Goal: Transaction & Acquisition: Purchase product/service

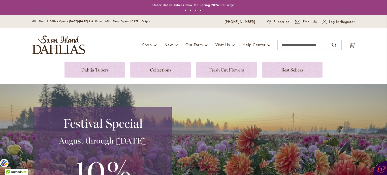
scroll to position [153, 0]
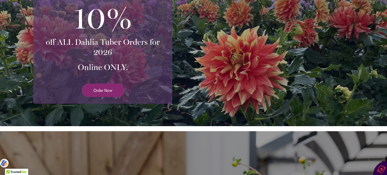
click at [105, 90] on span "Order Now" at bounding box center [103, 91] width 19 height 6
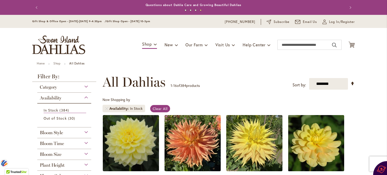
click at [222, 62] on ul "Home Shop All Dahlias" at bounding box center [194, 64] width 314 height 5
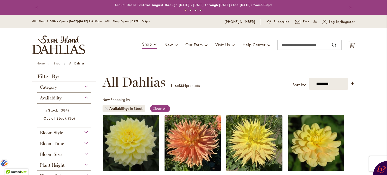
click at [222, 62] on ul "Home Shop All Dahlias" at bounding box center [194, 64] width 314 height 5
click at [51, 86] on span "Category" at bounding box center [48, 88] width 17 height 6
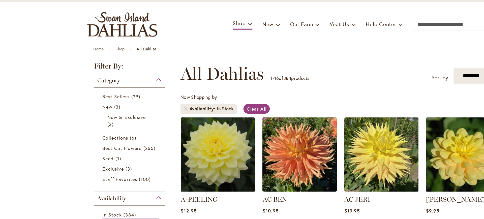
drag, startPoint x: 295, startPoint y: 22, endPoint x: 266, endPoint y: 81, distance: 65.1
click at [266, 81] on div "**********" at bounding box center [277, 82] width 253 height 15
click at [120, 131] on link "Collections 6 items" at bounding box center [113, 130] width 43 height 5
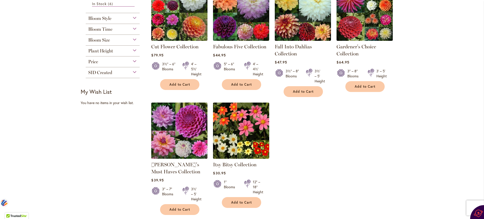
scroll to position [145, 0]
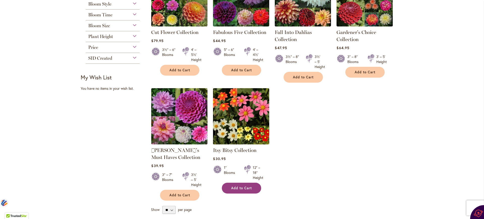
click at [244, 188] on span "Add to Cart" at bounding box center [241, 188] width 21 height 4
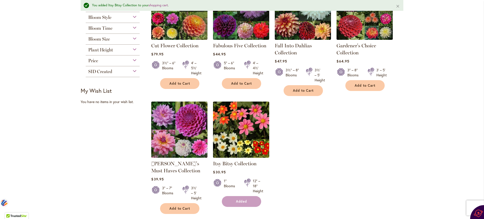
scroll to position [158, 0]
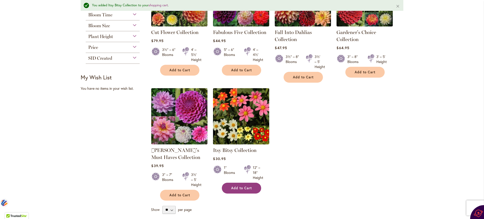
click at [244, 188] on span "Add to Cart" at bounding box center [241, 188] width 21 height 4
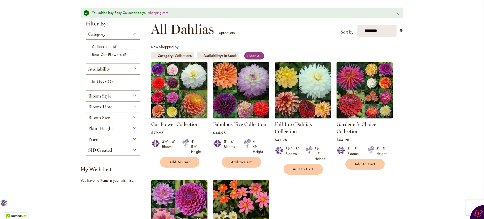
scroll to position [58, 0]
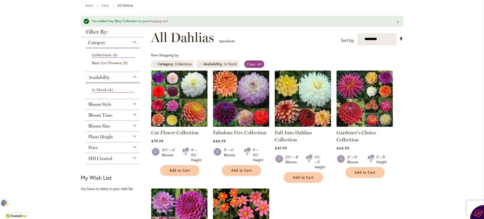
click at [132, 41] on div "Category" at bounding box center [113, 41] width 54 height 8
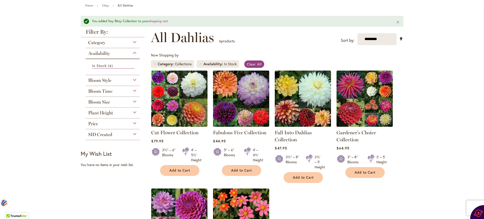
click at [132, 39] on div "Category" at bounding box center [113, 41] width 54 height 8
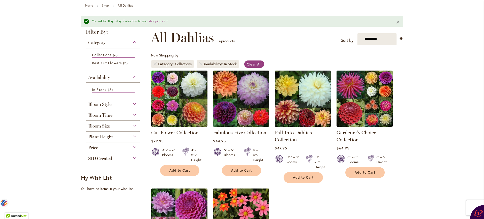
scroll to position [58, 0]
click at [132, 39] on div "Category" at bounding box center [113, 42] width 54 height 8
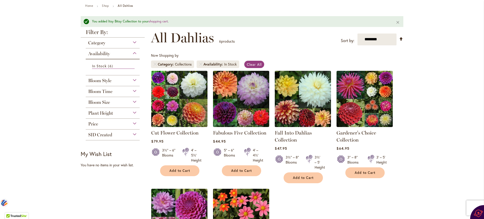
click at [132, 39] on div "Category" at bounding box center [113, 42] width 54 height 8
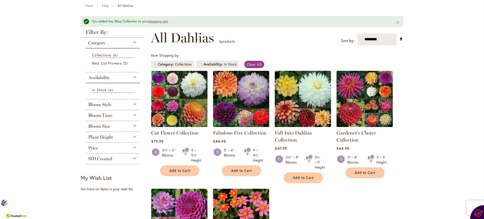
click at [154, 21] on link "shopping cart" at bounding box center [158, 21] width 19 height 4
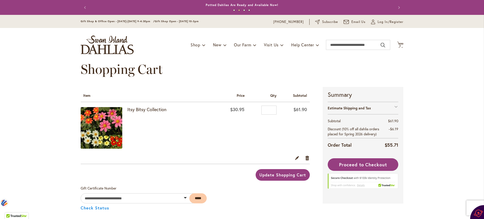
click at [291, 174] on span "Update Shopping Cart" at bounding box center [283, 174] width 46 height 5
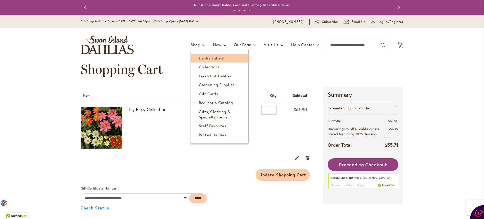
click at [210, 58] on span "Dahlia Tubers" at bounding box center [211, 57] width 25 height 5
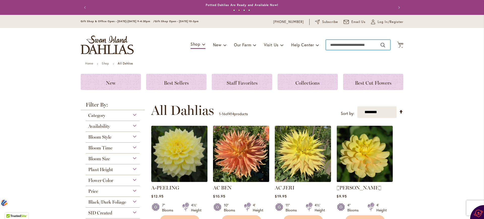
click at [343, 46] on input "Search" at bounding box center [358, 45] width 64 height 10
click at [381, 46] on button "Search" at bounding box center [383, 45] width 5 height 8
type input "***"
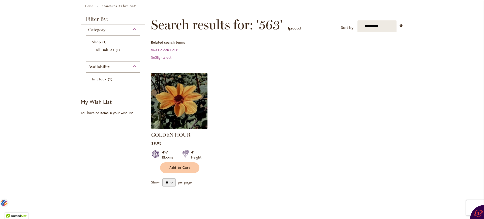
scroll to position [60, 0]
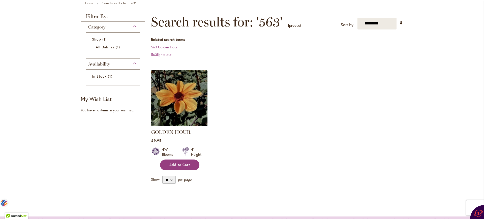
click at [180, 163] on span "Add to Cart" at bounding box center [180, 165] width 21 height 4
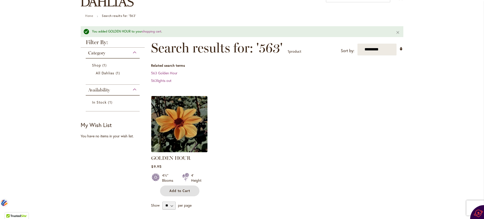
scroll to position [0, 0]
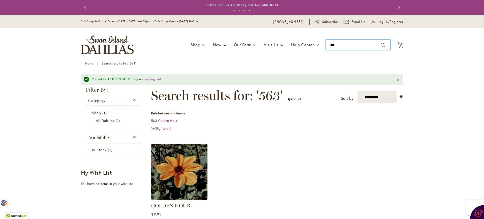
click at [342, 47] on input "***" at bounding box center [358, 45] width 64 height 10
type input "*"
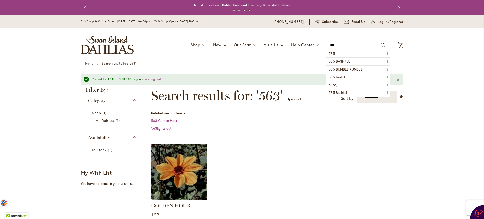
click at [381, 45] on button "Search" at bounding box center [383, 45] width 5 height 8
type input "***"
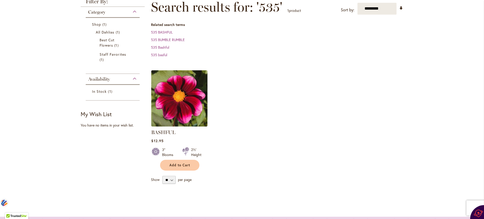
scroll to position [73, 0]
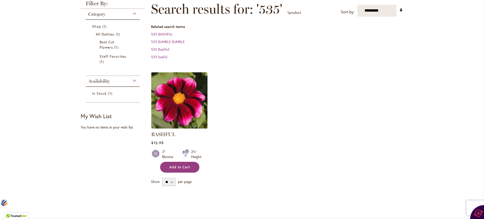
click at [185, 167] on span "Add to Cart" at bounding box center [180, 167] width 21 height 4
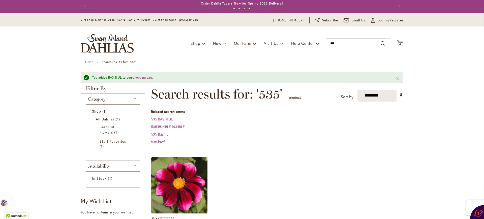
scroll to position [0, 0]
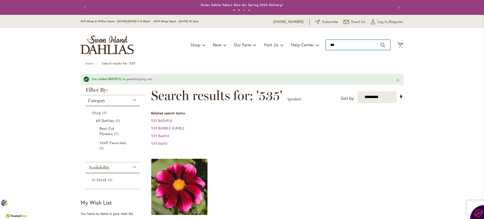
click at [351, 42] on input "***" at bounding box center [358, 45] width 64 height 10
type input "*"
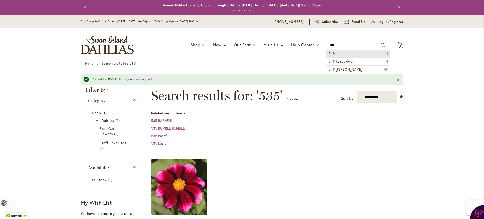
click at [381, 44] on button "Search" at bounding box center [383, 45] width 5 height 8
type input "***"
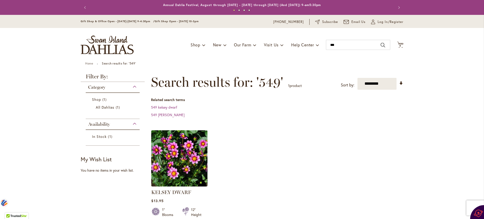
click at [365, 153] on ol "KELSEY DWARF Rating: 97% 4 Reviews $13.95 1" Blooms 12" Height Add to Cart" at bounding box center [277, 180] width 253 height 101
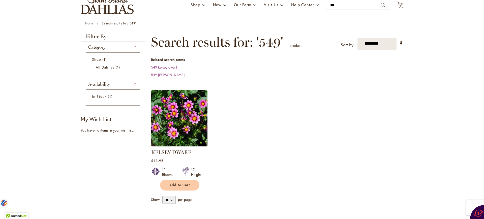
scroll to position [62, 0]
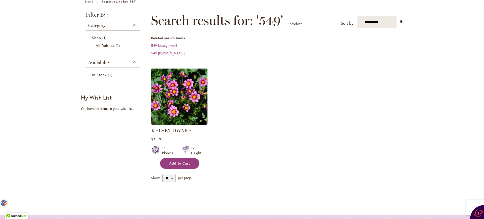
click at [179, 161] on span "Add to Cart" at bounding box center [180, 163] width 21 height 4
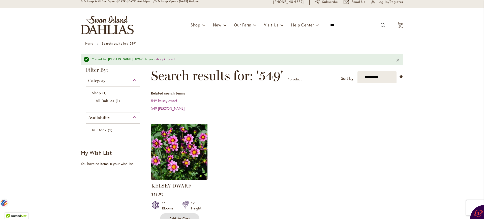
scroll to position [0, 0]
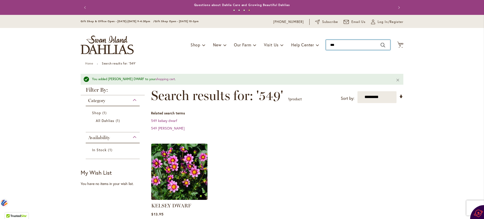
click at [345, 42] on input "***" at bounding box center [358, 45] width 64 height 10
type input "*"
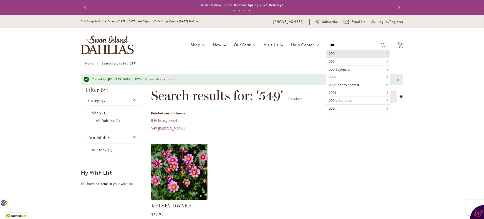
click at [381, 45] on button "Search" at bounding box center [383, 45] width 5 height 8
type input "****"
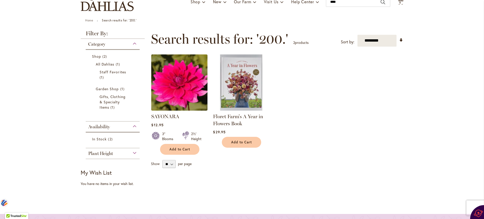
scroll to position [46, 0]
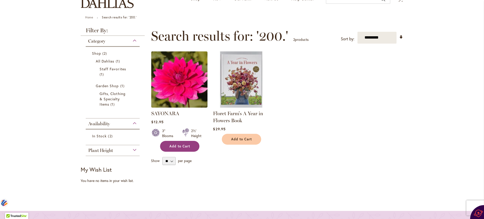
click at [177, 146] on span "Add to Cart" at bounding box center [180, 146] width 21 height 4
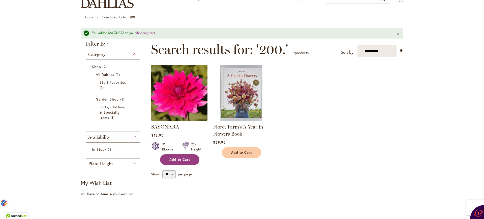
click at [183, 159] on span "Add to Cart" at bounding box center [180, 160] width 21 height 4
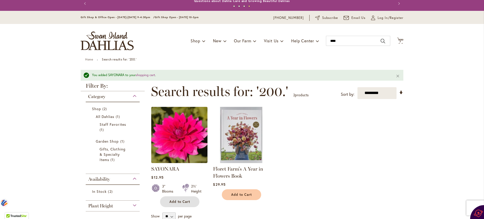
scroll to position [0, 0]
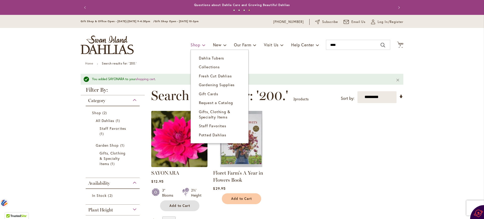
click at [193, 44] on span "Shop" at bounding box center [196, 44] width 10 height 5
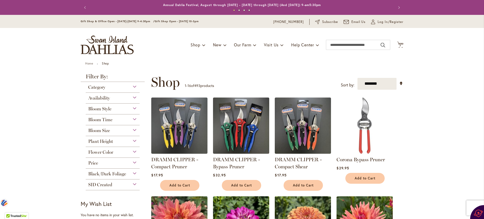
click at [115, 171] on span "Black/Dark Foliage" at bounding box center [107, 174] width 38 height 6
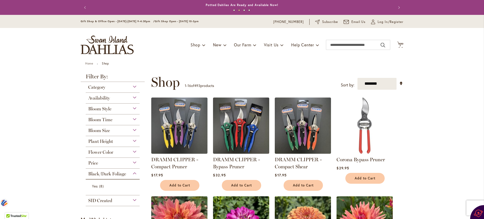
click at [114, 172] on span "Black/Dark Foliage" at bounding box center [107, 174] width 38 height 6
click at [131, 172] on div "Black/Dark Foliage" at bounding box center [113, 173] width 54 height 8
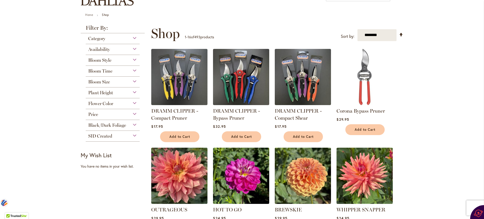
scroll to position [44, 0]
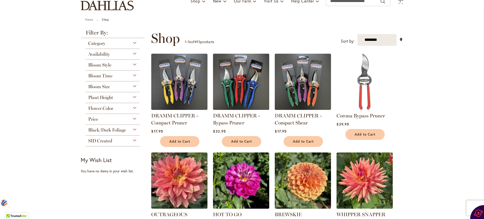
click at [132, 131] on div "Black/Dark Foliage" at bounding box center [113, 129] width 54 height 8
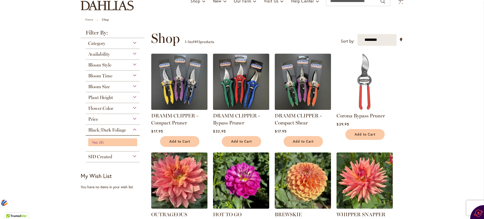
click at [109, 144] on link "Yes 8 items" at bounding box center [113, 142] width 43 height 5
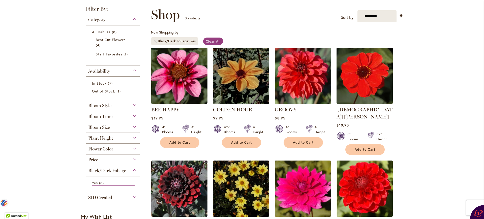
scroll to position [68, 0]
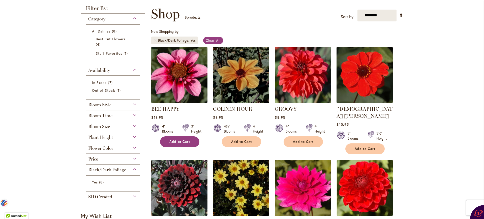
click at [171, 142] on span "Add to Cart" at bounding box center [180, 142] width 21 height 4
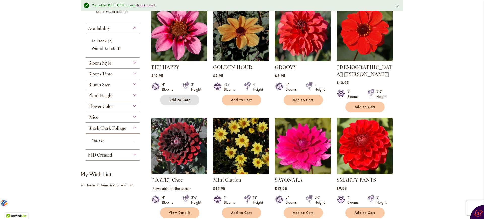
scroll to position [124, 0]
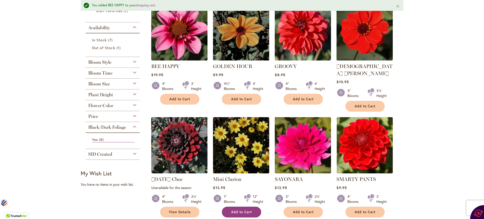
click at [243, 210] on span "Add to Cart" at bounding box center [241, 212] width 21 height 4
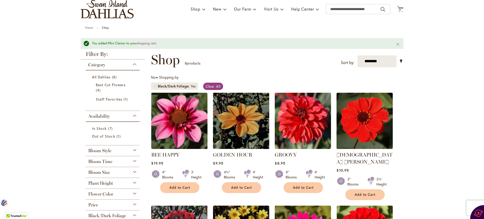
scroll to position [35, 0]
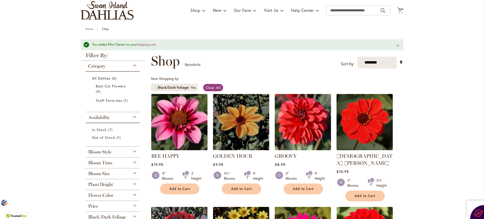
click at [364, 194] on span "Add to Cart" at bounding box center [365, 196] width 21 height 4
click at [399, 10] on span "10" at bounding box center [400, 11] width 3 height 3
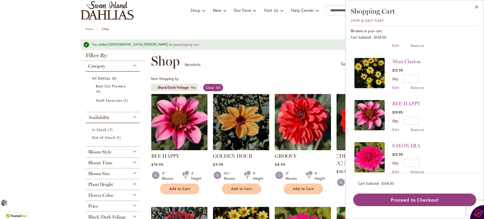
scroll to position [38, 0]
click at [418, 169] on span "Remove" at bounding box center [418, 171] width 14 height 5
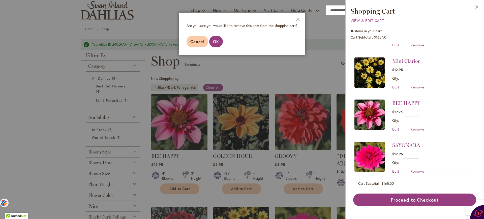
click at [436, 148] on li "SAYONARA $12.95 Qty * Update Edit Remove" at bounding box center [415, 158] width 121 height 42
click at [416, 158] on input "*" at bounding box center [411, 162] width 15 height 8
type input "*"
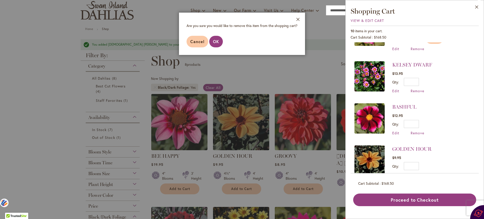
scroll to position [177, 0]
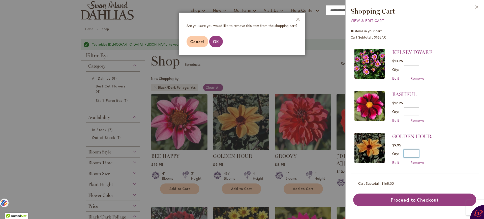
click at [418, 150] on input "*" at bounding box center [411, 154] width 15 height 8
type input "*"
click at [435, 154] on span "Update" at bounding box center [434, 156] width 11 height 4
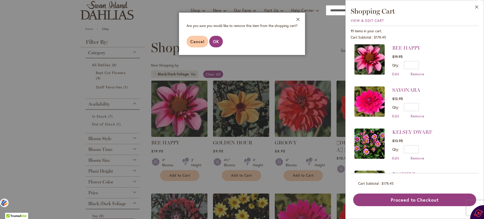
scroll to position [80, 0]
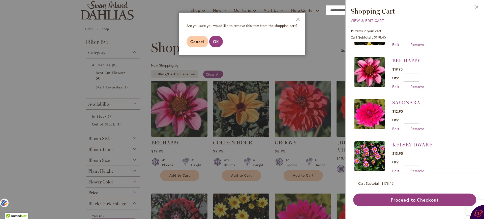
click at [478, 40] on div "11 items in your cart. Cart Subtotal $178.45 Recently added item(s) JAPANESE BI…" at bounding box center [415, 116] width 128 height 181
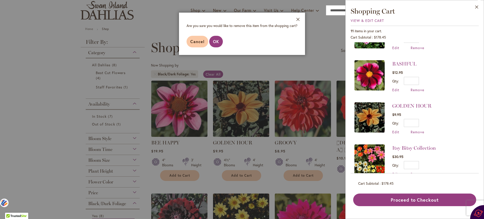
scroll to position [207, 0]
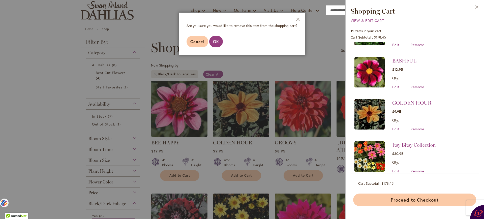
click at [421, 199] on button "Proceed to Checkout" at bounding box center [414, 200] width 123 height 13
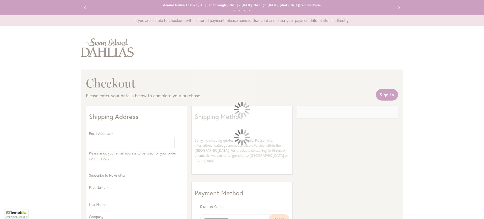
select select "**"
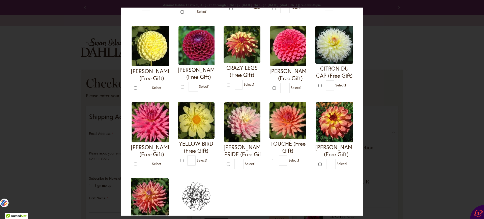
scroll to position [103, 0]
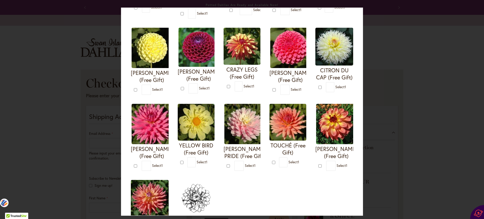
click at [215, 126] on img at bounding box center [196, 122] width 37 height 37
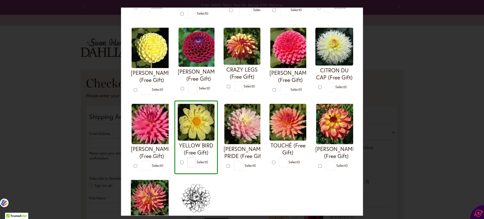
click at [215, 126] on img at bounding box center [196, 122] width 37 height 37
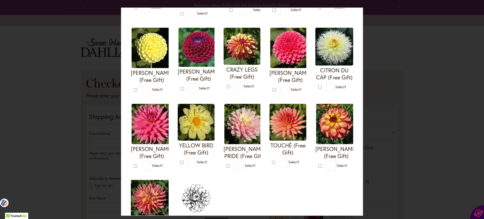
click at [208, 163] on span "Select 1" at bounding box center [202, 162] width 11 height 5
type input "*"
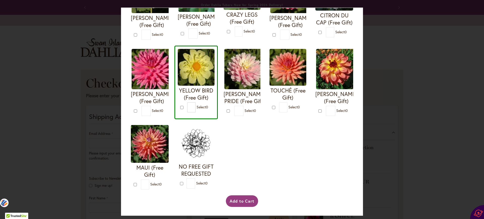
scroll to position [233, 0]
click at [243, 198] on button "Add to Cart" at bounding box center [242, 201] width 33 height 12
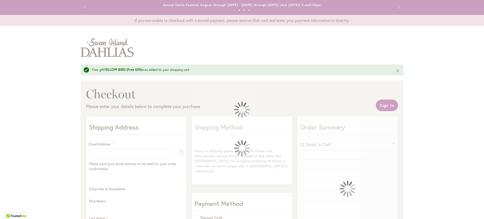
select select "**"
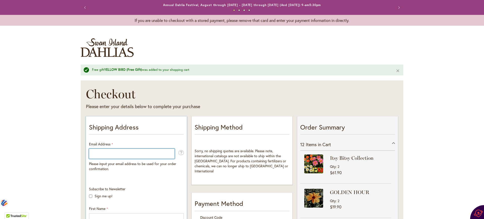
click at [132, 152] on input "Email Address" at bounding box center [132, 154] width 86 height 10
type input "**********"
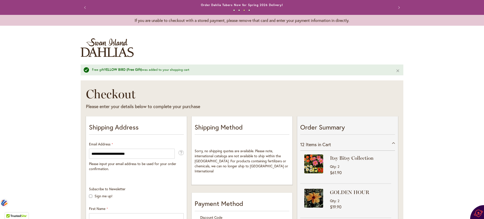
drag, startPoint x: 474, startPoint y: 121, endPoint x: 481, endPoint y: 119, distance: 6.5
click at [481, 119] on body "Skip to Accessibility Information The store will not work correctly in the case…" at bounding box center [242, 109] width 484 height 219
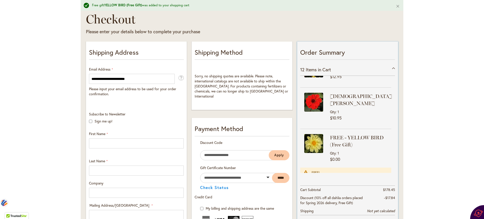
scroll to position [228, 0]
click at [317, 135] on img at bounding box center [313, 143] width 19 height 19
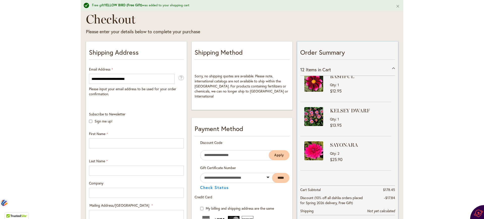
scroll to position [76, 0]
drag, startPoint x: 350, startPoint y: 123, endPoint x: 442, endPoint y: 141, distance: 93.7
click at [442, 141] on div "Toggle Nav Free gift YELLOW BIRD (Free Gift) was added to your shopping cart Cl…" at bounding box center [242, 196] width 484 height 481
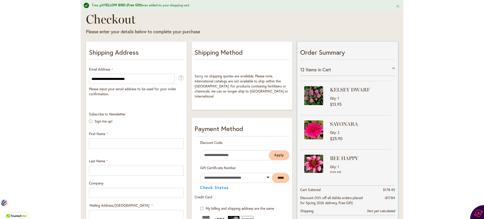
scroll to position [101, 0]
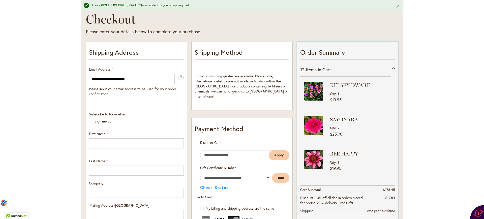
click at [366, 126] on div "Qty 2" at bounding box center [360, 128] width 60 height 5
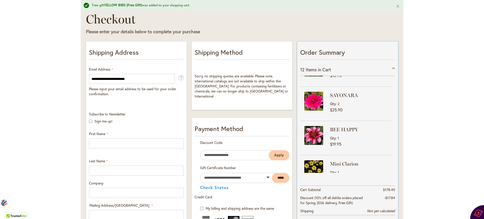
scroll to position [89, 0]
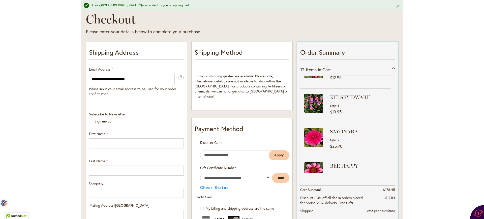
click at [320, 136] on img at bounding box center [313, 137] width 19 height 19
click at [327, 136] on div "SAYONARA Qty 2 $25.90" at bounding box center [345, 140] width 91 height 24
click at [352, 139] on div "Qty 2" at bounding box center [360, 140] width 60 height 5
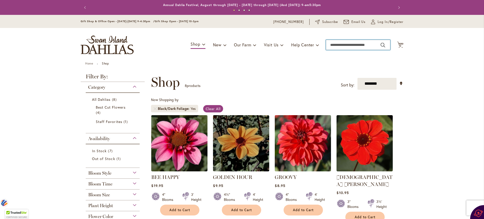
click at [358, 45] on input "Search" at bounding box center [358, 45] width 64 height 10
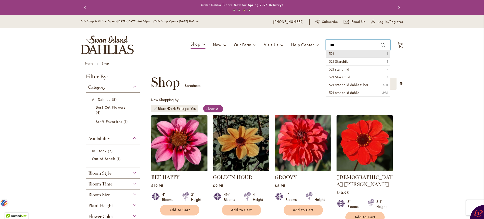
drag, startPoint x: 379, startPoint y: 46, endPoint x: 384, endPoint y: 52, distance: 7.3
click at [384, 52] on div "Toggle Nav Shop Dahlia Tubers Collections Fresh Cut Dahlias Gardening Supplies …" at bounding box center [242, 45] width 333 height 34
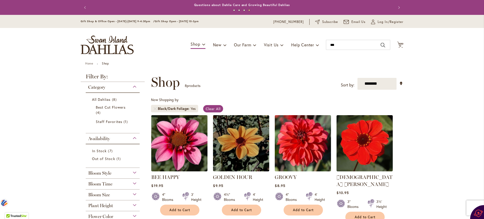
click at [382, 45] on button "Search" at bounding box center [383, 45] width 5 height 8
type input "***"
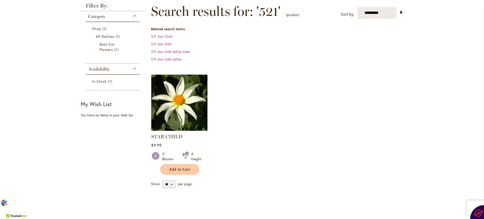
scroll to position [74, 0]
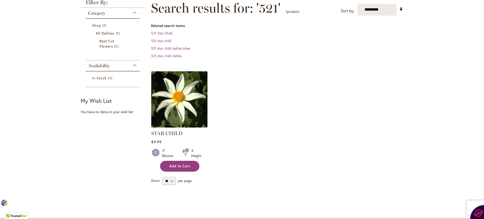
click at [184, 166] on span "Add to Cart" at bounding box center [180, 166] width 21 height 4
type input "***"
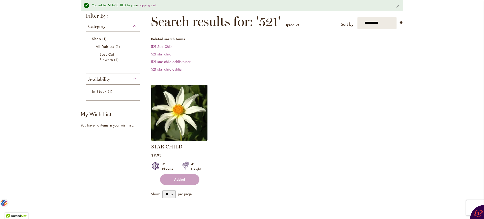
click at [184, 174] on form "Added" at bounding box center [179, 179] width 39 height 11
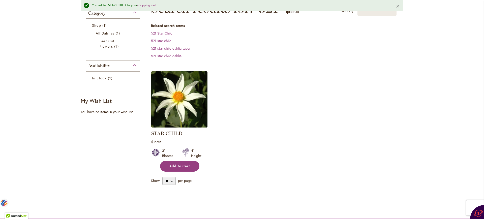
click at [184, 166] on span "Add to Cart" at bounding box center [180, 166] width 21 height 4
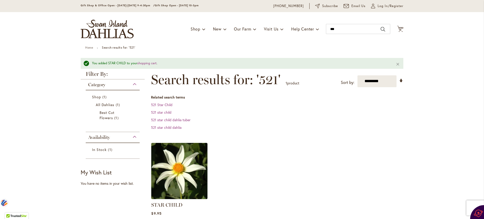
scroll to position [0, 0]
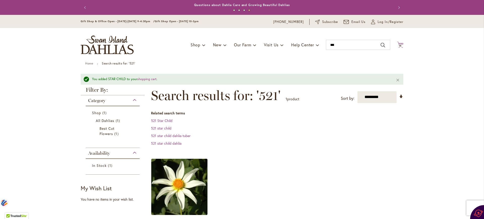
click at [399, 44] on span "14" at bounding box center [400, 45] width 3 height 3
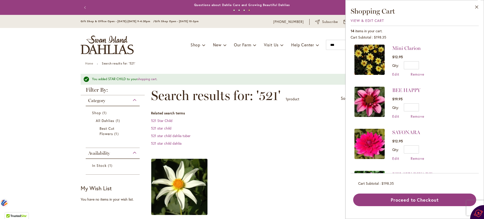
scroll to position [139, 0]
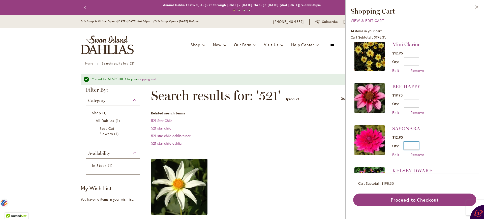
click at [418, 142] on input "*" at bounding box center [411, 146] width 15 height 8
type input "*"
click at [437, 146] on span "Update" at bounding box center [434, 148] width 11 height 4
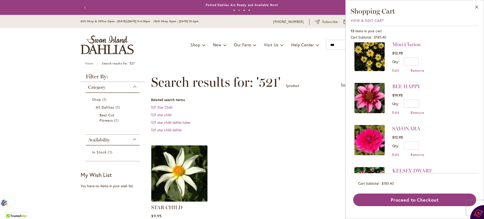
scroll to position [10, 0]
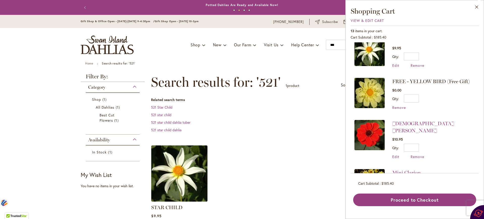
drag, startPoint x: 476, startPoint y: 110, endPoint x: 479, endPoint y: 143, distance: 33.4
click at [479, 143] on div "STAR CHILD $9.95 Qty * Update Edit Remove" at bounding box center [415, 107] width 128 height 131
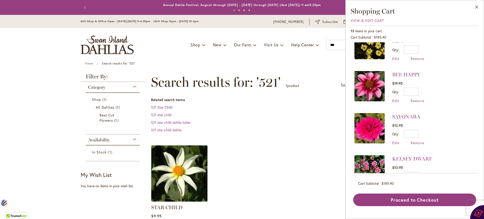
scroll to position [114, 0]
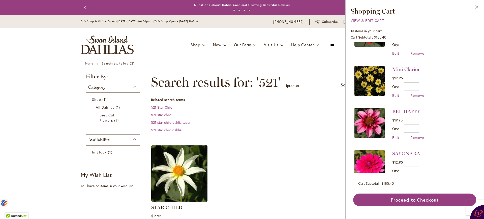
drag, startPoint x: 477, startPoint y: 171, endPoint x: 326, endPoint y: 167, distance: 150.6
click at [326, 167] on ol "STAR CHILD Rating: 73% 4 Reviews $9.95 3" Blooms 4' Height Add to Cart" at bounding box center [277, 195] width 253 height 101
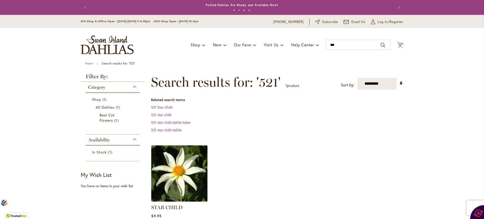
click at [398, 44] on icon at bounding box center [400, 45] width 6 height 6
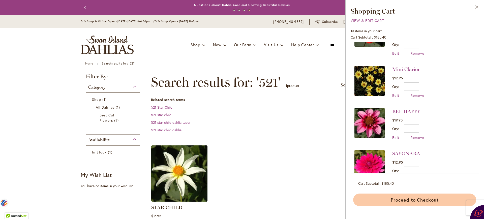
click at [435, 200] on button "Proceed to Checkout" at bounding box center [414, 200] width 123 height 13
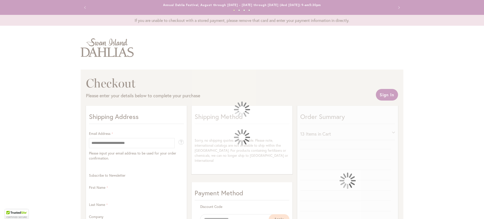
select select "**"
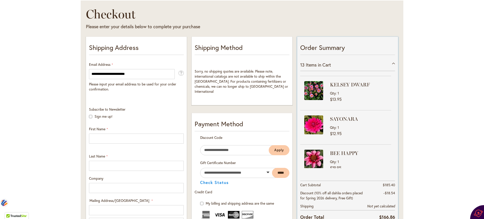
scroll to position [101, 0]
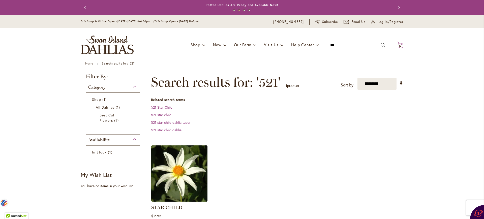
click at [399, 45] on span "13" at bounding box center [400, 45] width 3 height 3
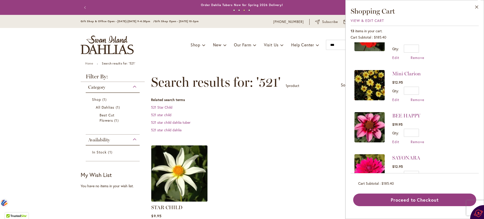
scroll to position [114, 0]
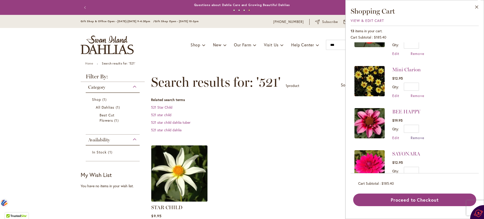
click at [421, 135] on span "Remove" at bounding box center [418, 137] width 14 height 5
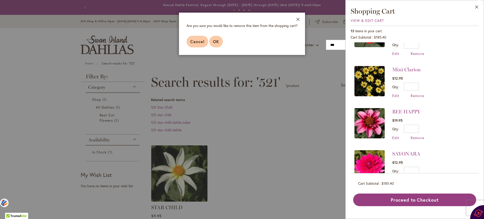
click at [217, 41] on span "OK" at bounding box center [216, 41] width 6 height 5
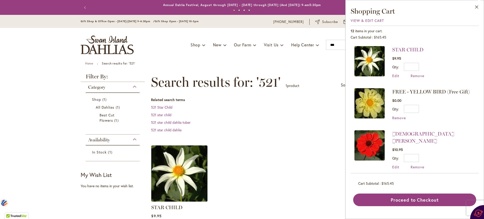
click at [465, 152] on li "JAPANESE BISHOP $10.95 Qty * Update Edit Remove" at bounding box center [415, 149] width 121 height 49
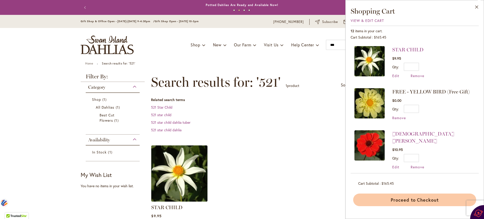
click at [424, 200] on button "Proceed to Checkout" at bounding box center [414, 200] width 123 height 13
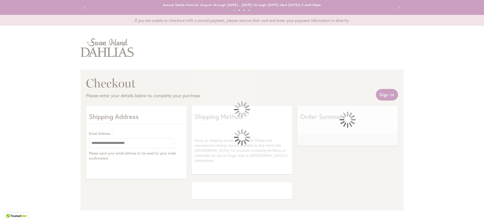
select select "**"
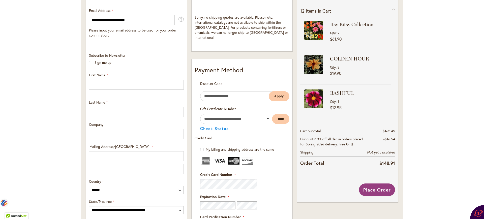
scroll to position [135, 0]
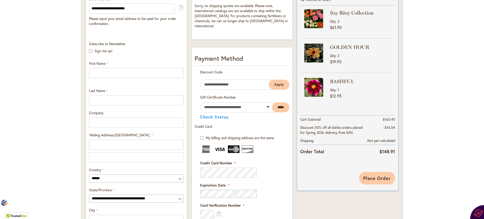
click at [377, 181] on span "Place Order" at bounding box center [376, 178] width 27 height 6
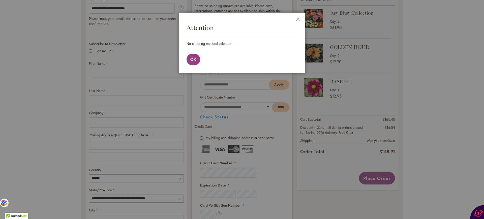
click at [297, 18] on button "Close" at bounding box center [298, 21] width 14 height 16
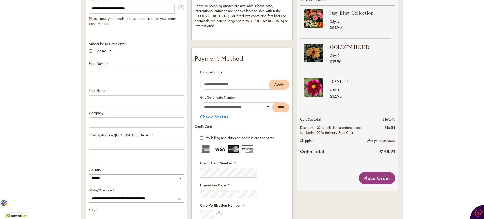
click at [297, 18] on div "Order Summary 12 Items in Cart Itsy Bitsy Collection Qty 2 $61.90 GOLDEN HOUR Q…" at bounding box center [347, 68] width 101 height 195
click at [143, 72] on input "First Name" at bounding box center [136, 73] width 95 height 10
type input "********"
type input "*******"
type input "**********"
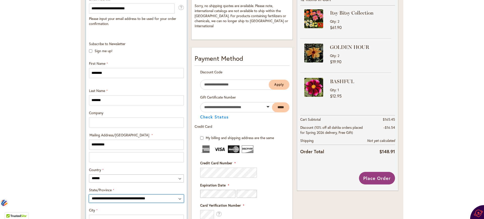
select select "**"
type input "**********"
type input "*****"
type input "**********"
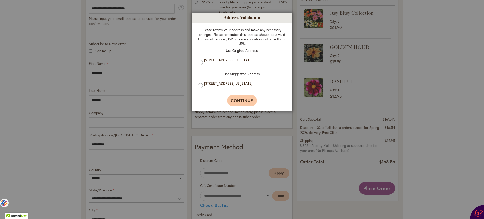
click at [251, 101] on span "Continue" at bounding box center [242, 100] width 22 height 5
type input "**********"
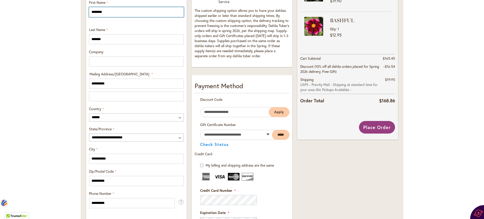
scroll to position [183, 0]
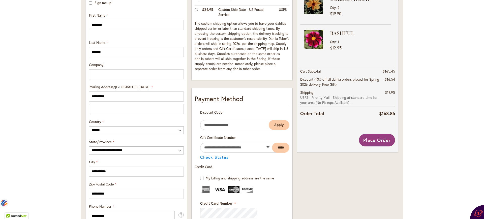
click at [295, 176] on div "Order Summary 12 Items in Cart Itsy Bitsy Collection Qty 2 $61.90 Qty 2" at bounding box center [347, 147] width 105 height 453
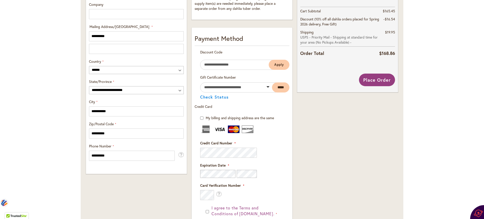
scroll to position [240, 0]
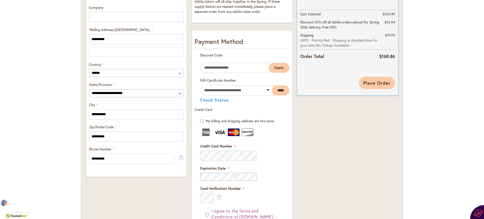
click at [375, 84] on span "Place Order" at bounding box center [376, 83] width 27 height 6
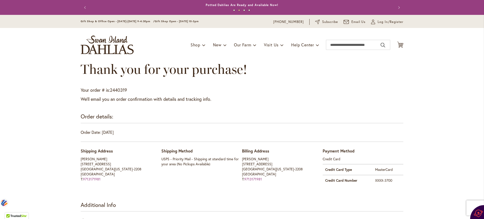
drag, startPoint x: 410, startPoint y: 100, endPoint x: 436, endPoint y: 131, distance: 40.8
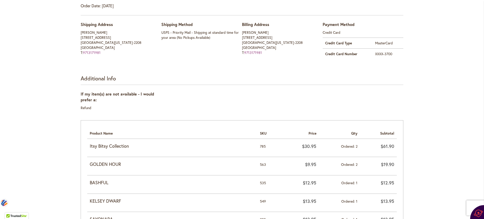
scroll to position [117, 0]
